Goal: Task Accomplishment & Management: Use online tool/utility

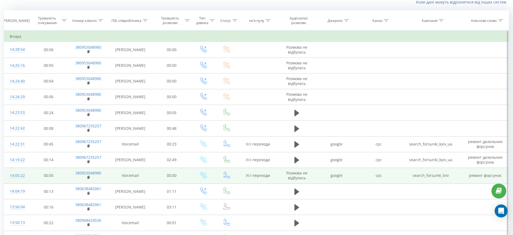
scroll to position [39, 0]
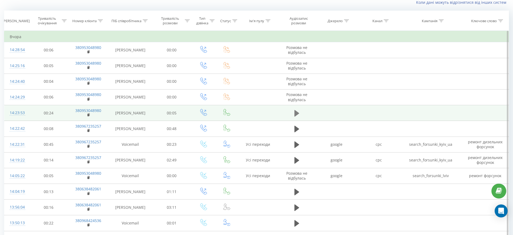
click at [298, 110] on icon at bounding box center [296, 113] width 5 height 8
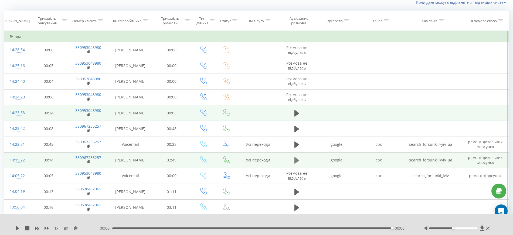
click at [301, 160] on button at bounding box center [297, 160] width 8 height 8
drag, startPoint x: 453, startPoint y: 227, endPoint x: 480, endPoint y: 230, distance: 27.7
click at [480, 230] on div "1 x - 01:28 01:21 01:21" at bounding box center [256, 224] width 513 height 21
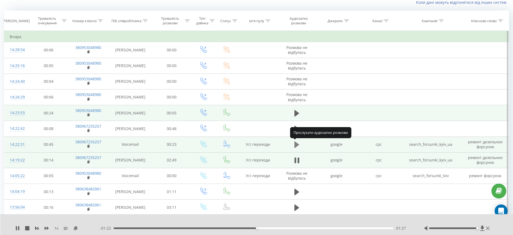
click at [297, 145] on icon at bounding box center [296, 144] width 5 height 6
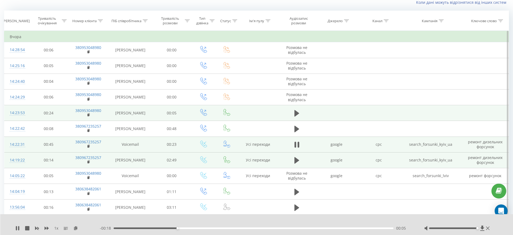
click at [330, 220] on div at bounding box center [253, 221] width 381 height 6
click at [306, 223] on div at bounding box center [253, 221] width 381 height 6
click at [286, 227] on div "00:14" at bounding box center [254, 228] width 280 height 2
click at [332, 228] on div "00:18" at bounding box center [254, 228] width 280 height 2
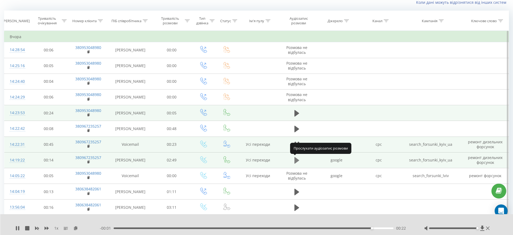
click at [296, 162] on icon at bounding box center [296, 160] width 5 height 6
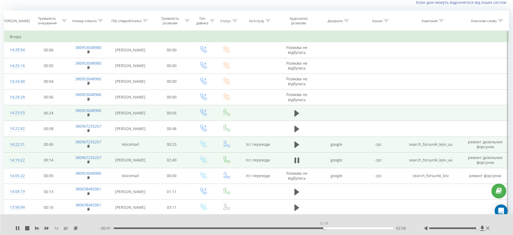
click at [324, 227] on div "02:08" at bounding box center [254, 228] width 280 height 2
click at [355, 228] on div "02:26" at bounding box center [254, 228] width 280 height 2
click at [297, 145] on icon at bounding box center [296, 144] width 5 height 6
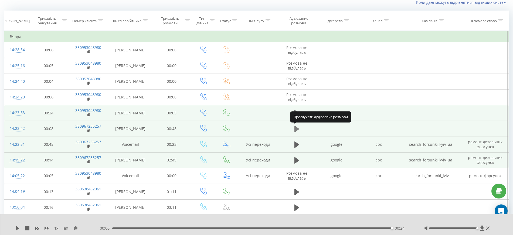
click at [297, 128] on icon at bounding box center [296, 128] width 5 height 6
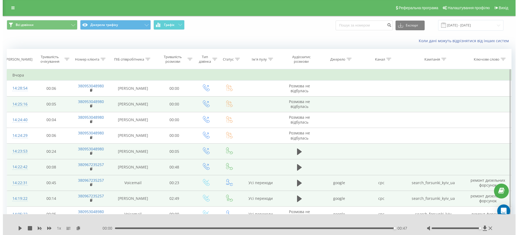
scroll to position [0, 0]
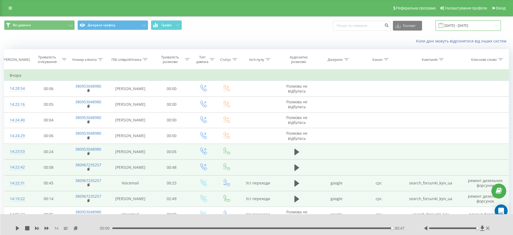
click at [467, 23] on input "[DATE] - [DATE]" at bounding box center [468, 25] width 65 height 11
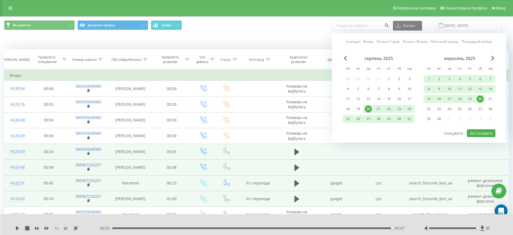
click at [356, 40] on link "Сьогодні" at bounding box center [353, 41] width 14 height 5
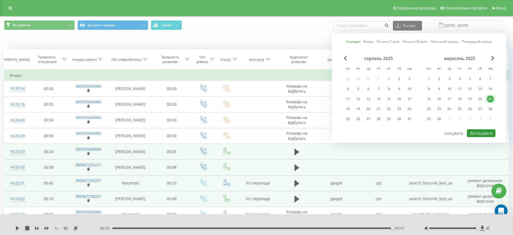
click at [481, 130] on button "Застосувати" at bounding box center [481, 133] width 29 height 8
type input "[DATE] - [DATE]"
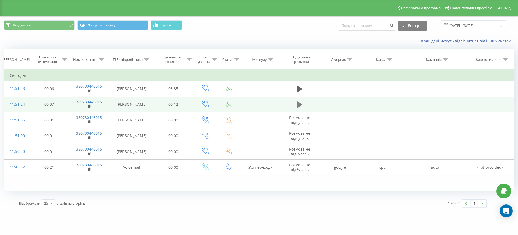
click at [297, 103] on icon at bounding box center [299, 105] width 5 height 8
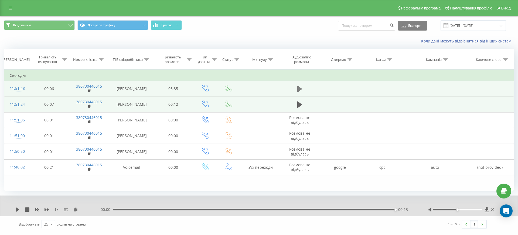
click at [299, 89] on icon at bounding box center [299, 89] width 5 height 6
click at [159, 211] on div "- 03:31 00:04 00:04" at bounding box center [258, 208] width 314 height 5
drag, startPoint x: 159, startPoint y: 211, endPoint x: 162, endPoint y: 206, distance: 5.3
click at [162, 206] on div "- 03:30 00:04 00:04" at bounding box center [258, 208] width 314 height 5
click at [160, 209] on div "00:35" at bounding box center [255, 209] width 283 height 2
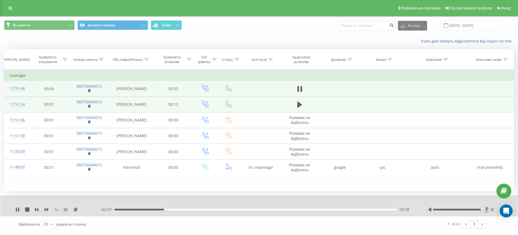
drag, startPoint x: 469, startPoint y: 209, endPoint x: 487, endPoint y: 207, distance: 17.9
click at [487, 207] on div at bounding box center [461, 208] width 67 height 5
click at [132, 207] on div "- 02:18 01:17 01:17" at bounding box center [258, 208] width 314 height 5
click at [123, 209] on div "00:06" at bounding box center [255, 209] width 283 height 2
click at [17, 210] on icon at bounding box center [16, 209] width 1 height 4
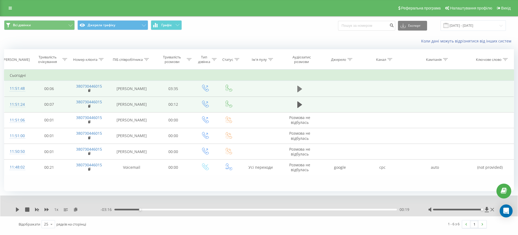
click at [297, 85] on button at bounding box center [300, 89] width 8 height 8
click at [142, 210] on div "00:00" at bounding box center [255, 209] width 283 height 2
click at [16, 209] on icon at bounding box center [17, 209] width 4 height 4
drag, startPoint x: 123, startPoint y: 210, endPoint x: 128, endPoint y: 208, distance: 4.9
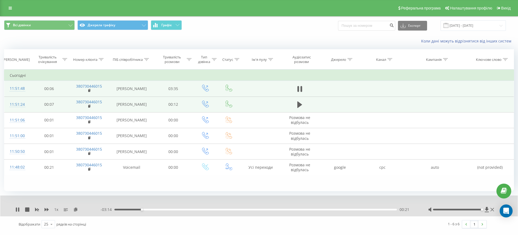
click at [128, 208] on div "- 03:14 00:21 00:21" at bounding box center [258, 208] width 314 height 5
click at [128, 208] on div "00:21" at bounding box center [255, 209] width 283 height 2
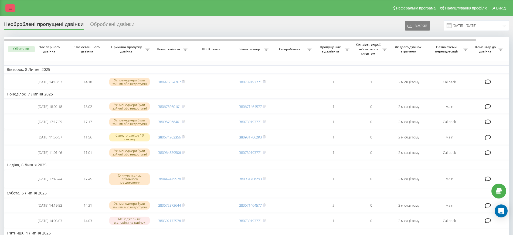
click at [12, 9] on icon at bounding box center [10, 8] width 3 height 4
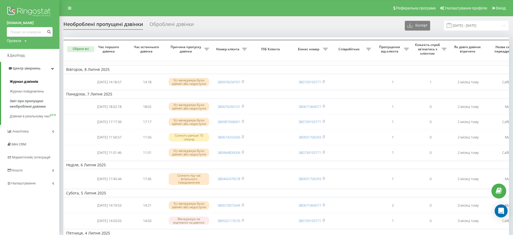
click at [29, 83] on span "Журнал дзвінків" at bounding box center [24, 81] width 29 height 5
